Goal: Task Accomplishment & Management: Complete application form

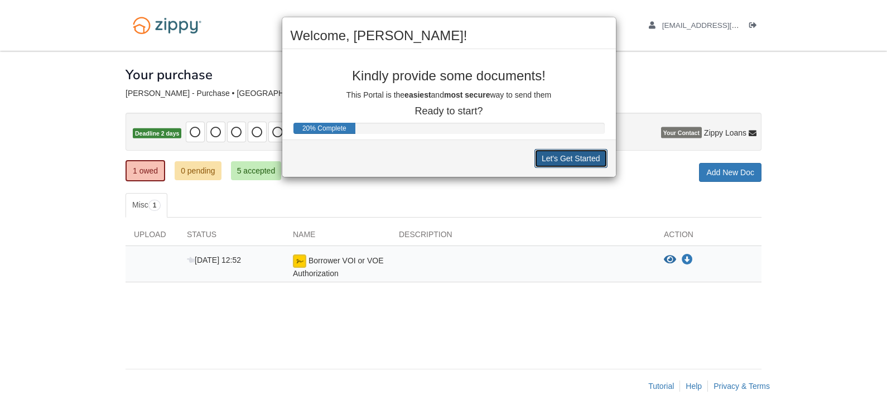
click at [575, 157] on button "Let's Get Started" at bounding box center [571, 158] width 73 height 19
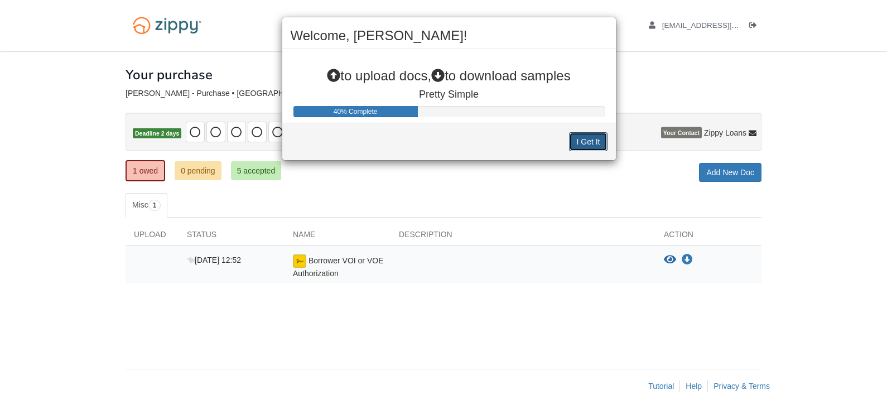
click at [594, 138] on button "I Get It" at bounding box center [588, 141] width 38 height 19
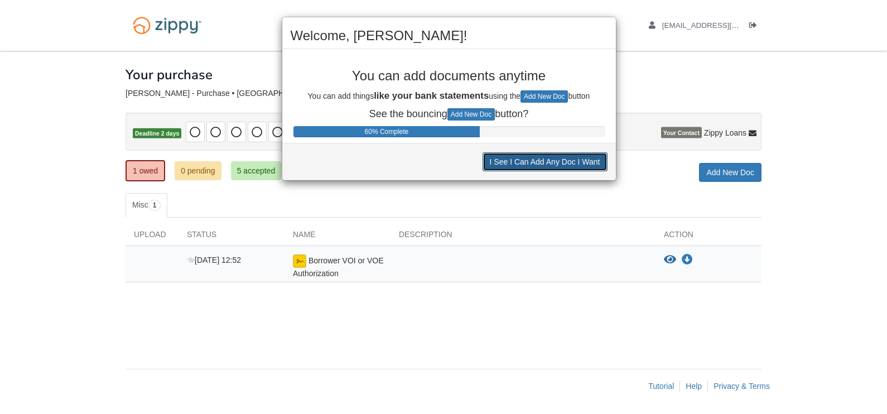
click at [549, 164] on button "I See I Can Add Any Doc I Want" at bounding box center [545, 161] width 125 height 19
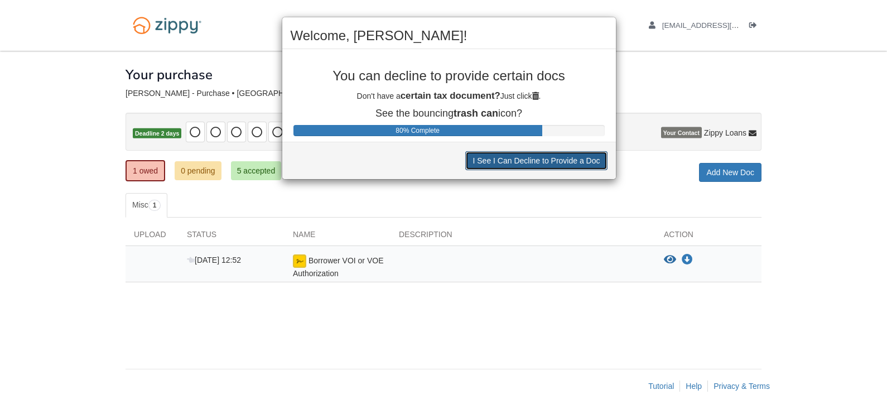
click at [549, 160] on button "I See I Can Decline to Provide a Doc" at bounding box center [536, 160] width 142 height 19
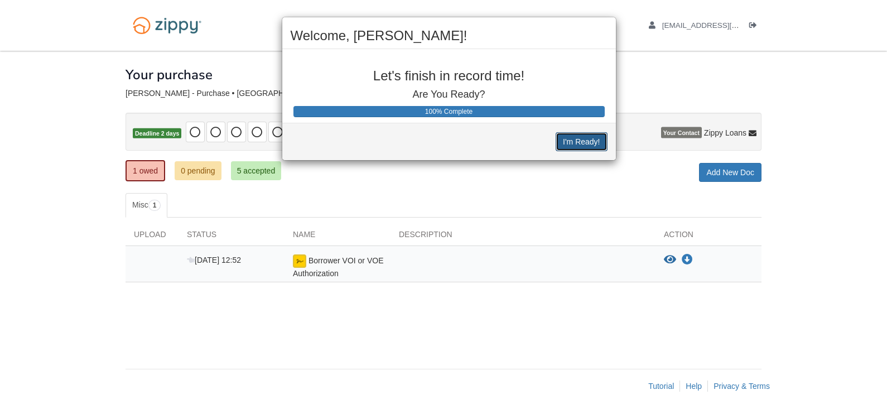
click at [584, 137] on button "I'm Ready!" at bounding box center [581, 141] width 51 height 19
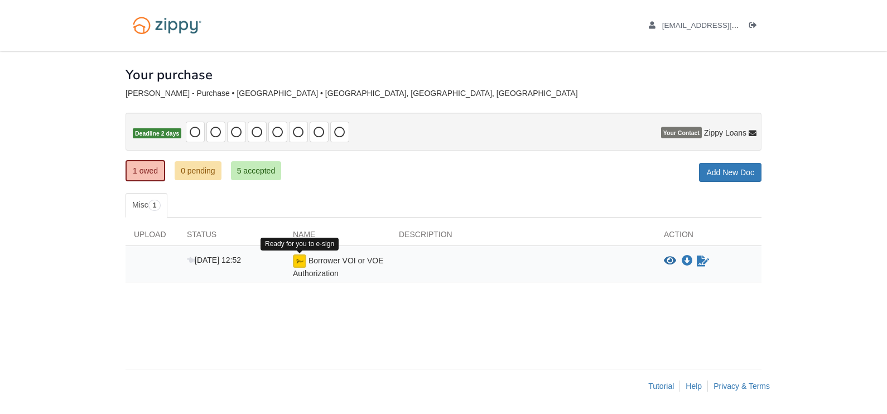
click at [300, 261] on img at bounding box center [299, 261] width 13 height 13
click at [309, 264] on div "Borrower VOI or VOE Authorization" at bounding box center [338, 267] width 106 height 25
drag, startPoint x: 309, startPoint y: 263, endPoint x: 502, endPoint y: 272, distance: 193.9
click at [502, 272] on div at bounding box center [523, 267] width 265 height 25
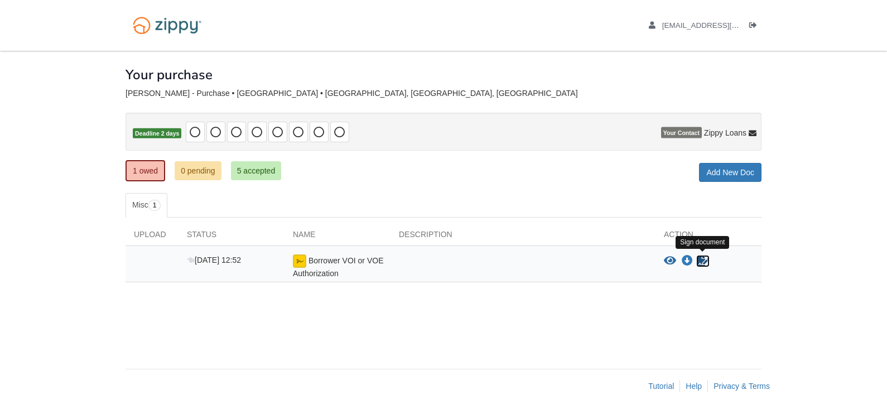
click at [701, 257] on icon "Sign Form" at bounding box center [703, 261] width 12 height 11
click at [513, 267] on div at bounding box center [523, 267] width 265 height 25
click at [608, 176] on div "1 owed 0 pending 5 accepted My Estimated Payment × My Estimated Payment Add New…" at bounding box center [444, 172] width 636 height 20
click at [148, 170] on link "1 owed" at bounding box center [146, 170] width 40 height 21
click at [151, 170] on link "1 owed" at bounding box center [146, 170] width 40 height 21
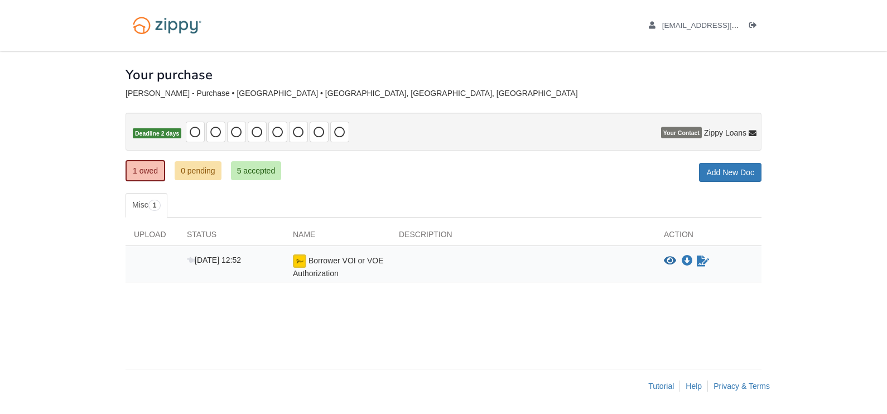
click at [51, 324] on body "bluessuperfan@yahoo.com Logout" at bounding box center [443, 207] width 887 height 414
click at [816, 195] on body "bluessuperfan@yahoo.com Logout" at bounding box center [443, 207] width 887 height 414
